Goal: Task Accomplishment & Management: Manage account settings

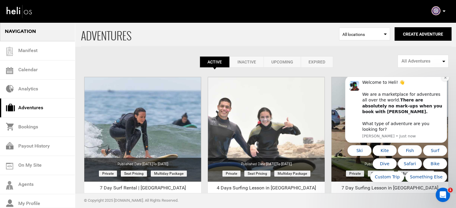
click at [444, 79] on icon "Dismiss notification" at bounding box center [444, 77] width 3 height 3
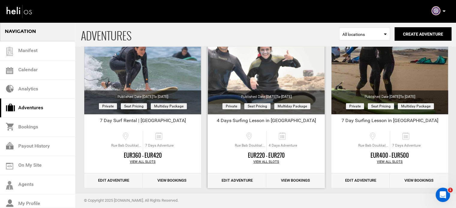
scroll to position [74, 0]
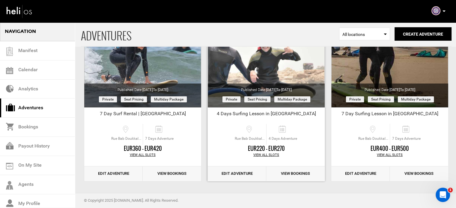
click at [243, 176] on link "Edit Adventure" at bounding box center [237, 174] width 58 height 15
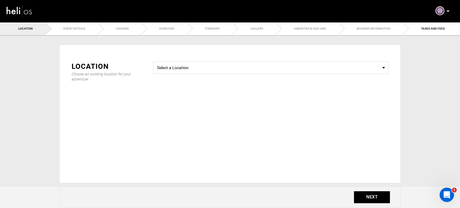
type input "4 Days Surfing Lesson in [GEOGRAPHIC_DATA]"
checkbox input "true"
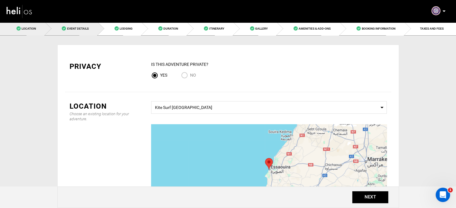
click at [71, 29] on span "Event Details" at bounding box center [78, 28] width 22 height 3
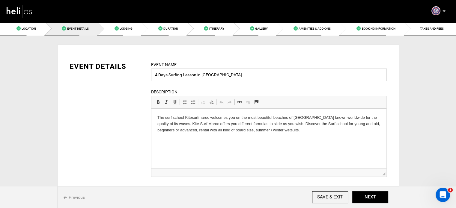
click at [197, 75] on input "4 Days Surfing Lesson in [GEOGRAPHIC_DATA]" at bounding box center [269, 75] width 236 height 13
type input "4 Days Surfing Lesson | [GEOGRAPHIC_DATA]"
click at [344, 195] on input "SAVE & EXIT" at bounding box center [330, 197] width 36 height 12
